Goal: Find specific page/section: Find specific page/section

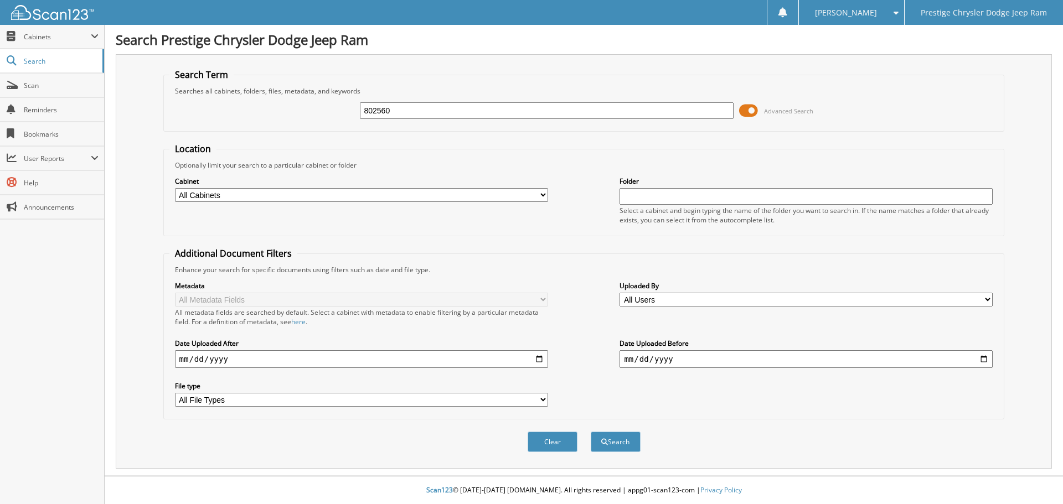
type input "802560"
click at [591, 432] on button "Search" at bounding box center [616, 442] width 50 height 20
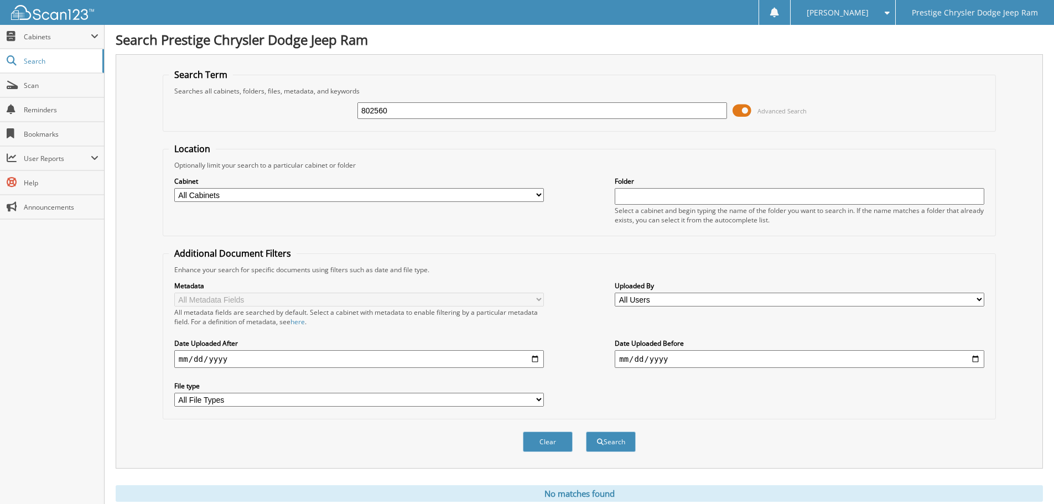
click at [436, 113] on input "802560" at bounding box center [543, 110] width 370 height 17
type input "8"
type input "6185903"
click at [586, 432] on button "Search" at bounding box center [611, 442] width 50 height 20
drag, startPoint x: 558, startPoint y: 440, endPoint x: 549, endPoint y: 294, distance: 146.4
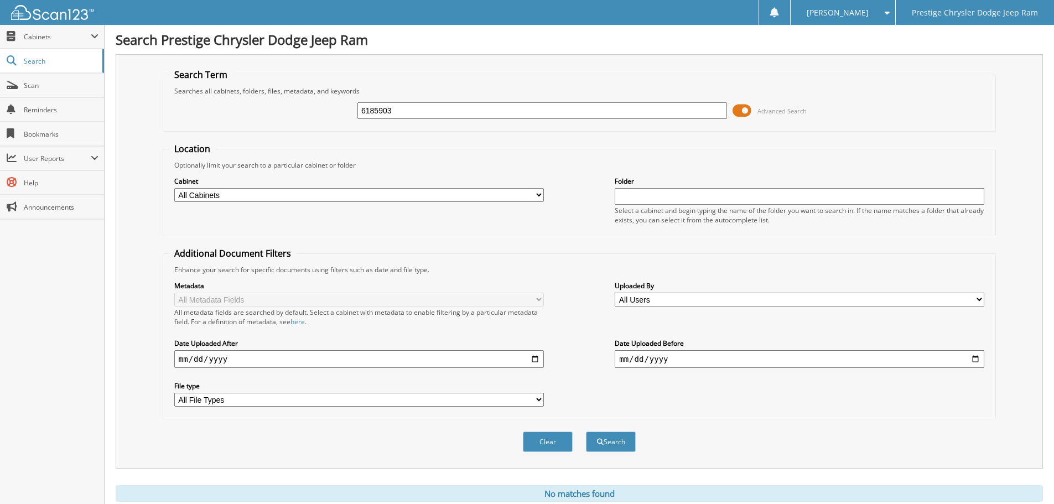
click at [558, 439] on button "Clear" at bounding box center [548, 442] width 50 height 20
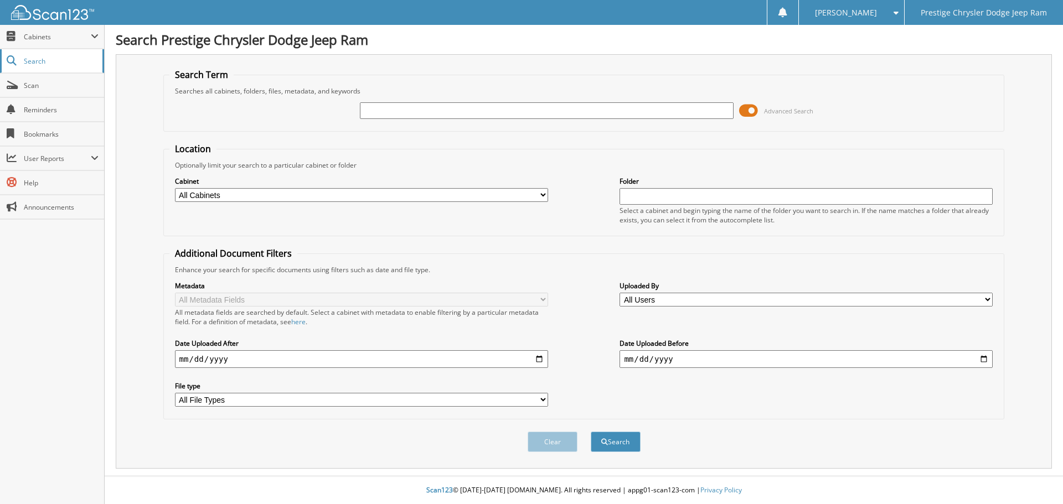
drag, startPoint x: 35, startPoint y: 61, endPoint x: 38, endPoint y: 56, distance: 5.7
click at [35, 61] on span "Search" at bounding box center [60, 60] width 73 height 9
